Goal: Browse casually: Explore the website without a specific task or goal

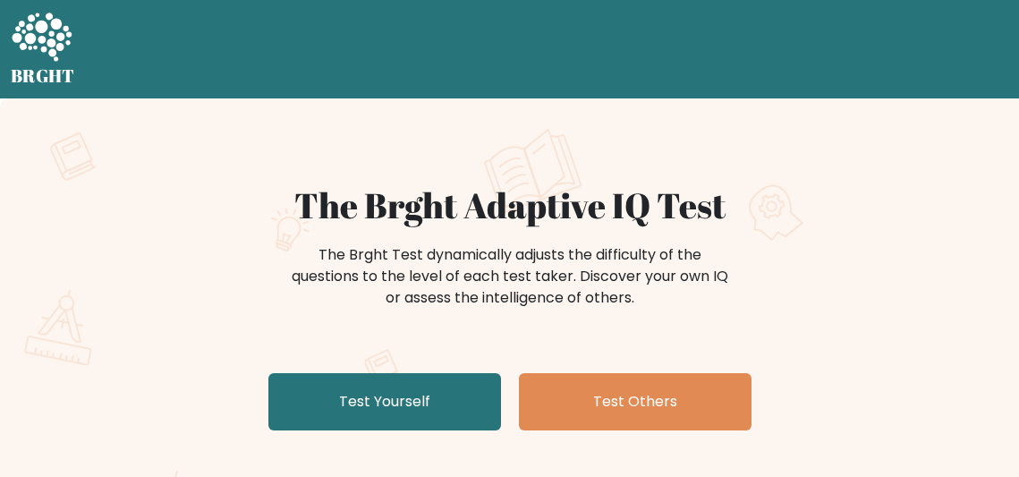
click at [237, 70] on div "BRGHT BRGHT" at bounding box center [509, 49] width 1019 height 84
